Goal: Go to known website: Access a specific website the user already knows

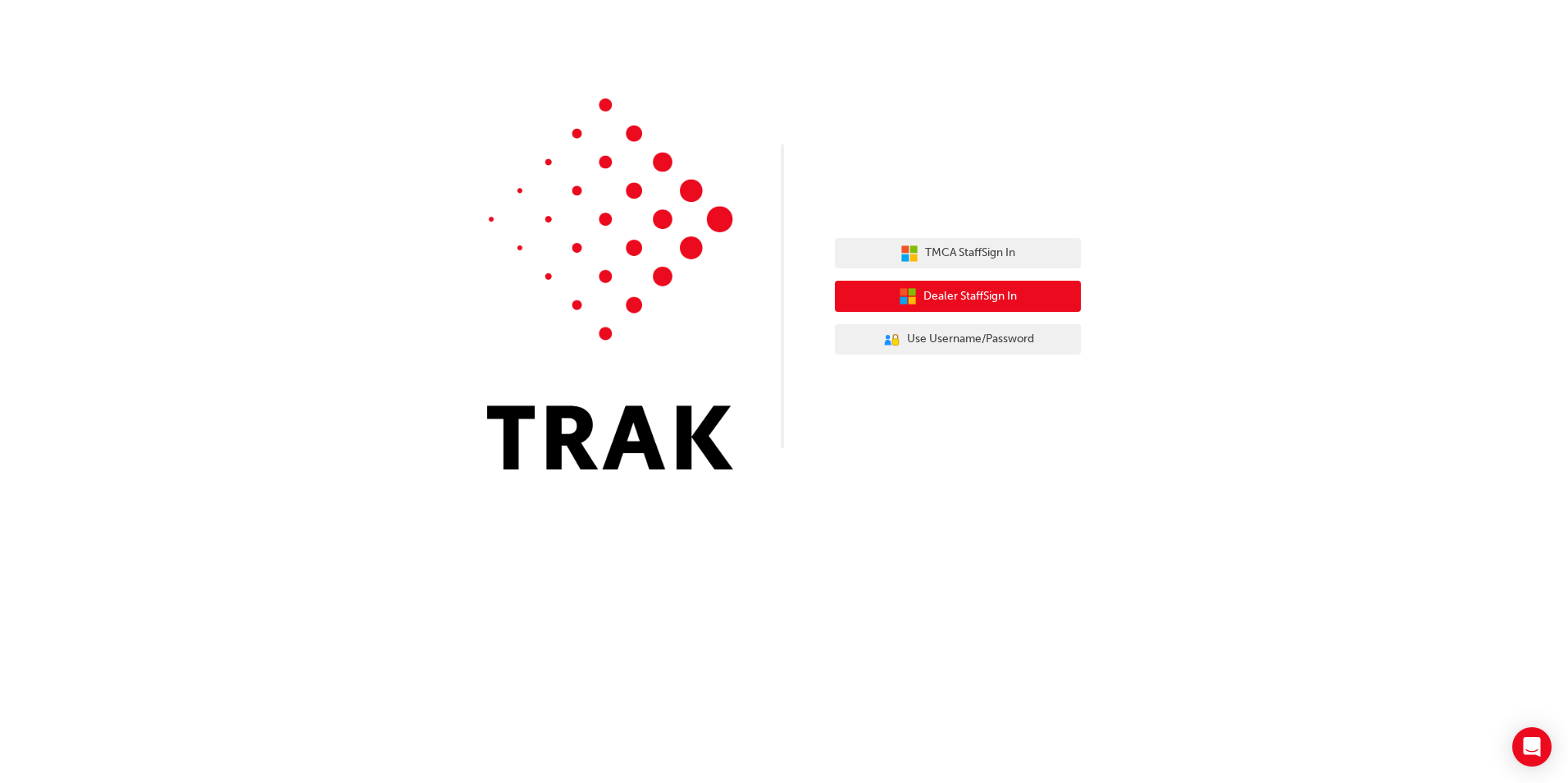
click at [972, 293] on span "Dealer Staff Sign In" at bounding box center [970, 296] width 93 height 19
